Goal: Task Accomplishment & Management: Manage account settings

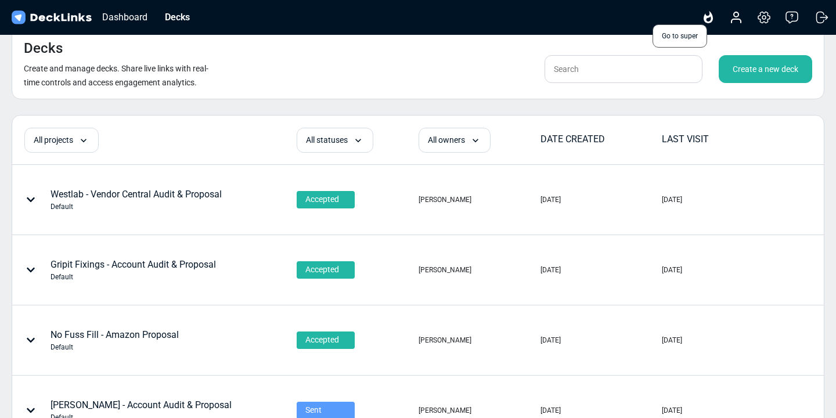
click at [709, 19] on icon at bounding box center [708, 17] width 14 height 14
click at [763, 19] on icon at bounding box center [764, 17] width 14 height 14
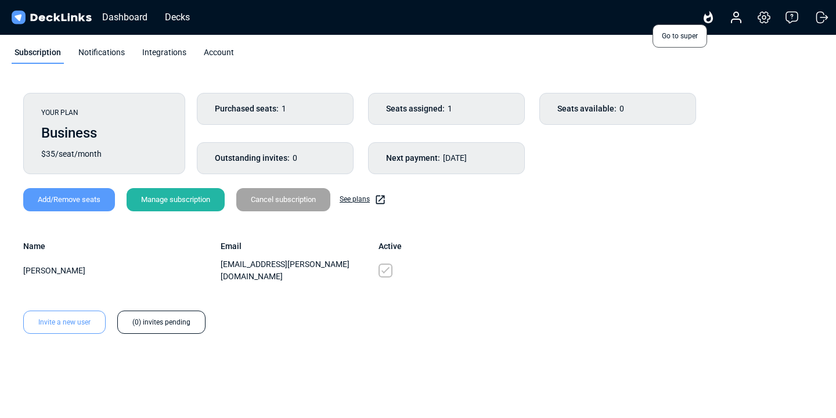
click at [705, 16] on icon at bounding box center [707, 17] width 9 height 12
